Goal: Task Accomplishment & Management: Complete application form

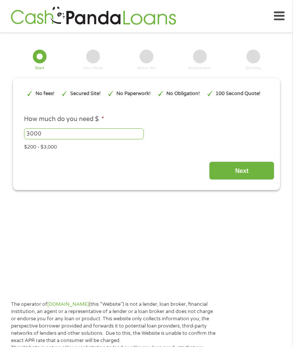
type input "Cj0KCQjwzt_FBhCEARIsAJGFWVl4jA-zGFNipogZ4F0PTQCymYv8VSHD4jCyqpMkMGIr06JI76FEjJA…"
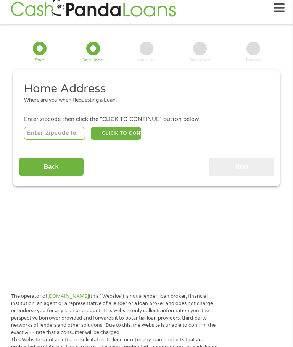
scroll to position [11, 0]
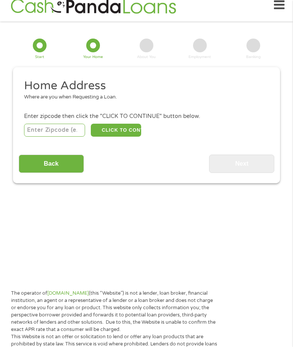
click at [29, 133] on input "number" at bounding box center [54, 130] width 61 height 13
type input "83350"
click at [117, 137] on button "CLICK TO CONTINUE" at bounding box center [116, 130] width 50 height 13
type input "83350"
type input "[PERSON_NAME]"
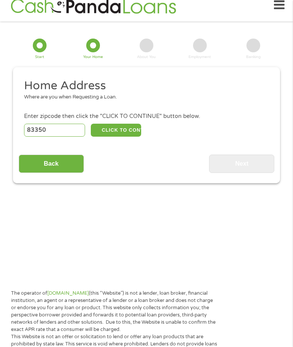
select select "[US_STATE]"
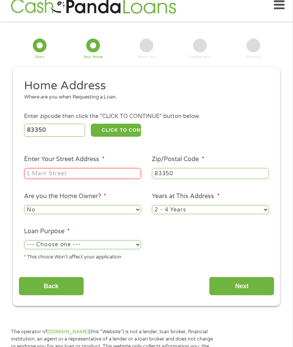
click at [98, 179] on input "Enter Your Street Address *" at bounding box center [82, 173] width 117 height 11
type input "13N 200E"
click at [132, 249] on select "--- Choose one --- Pay Bills Debt Consolidation Home Improvement Major Purchase…" at bounding box center [82, 244] width 117 height 9
select select "other"
click at [246, 295] on input "Next" at bounding box center [241, 286] width 65 height 19
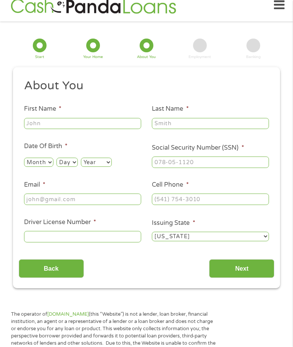
scroll to position [3, 0]
